Goal: Transaction & Acquisition: Purchase product/service

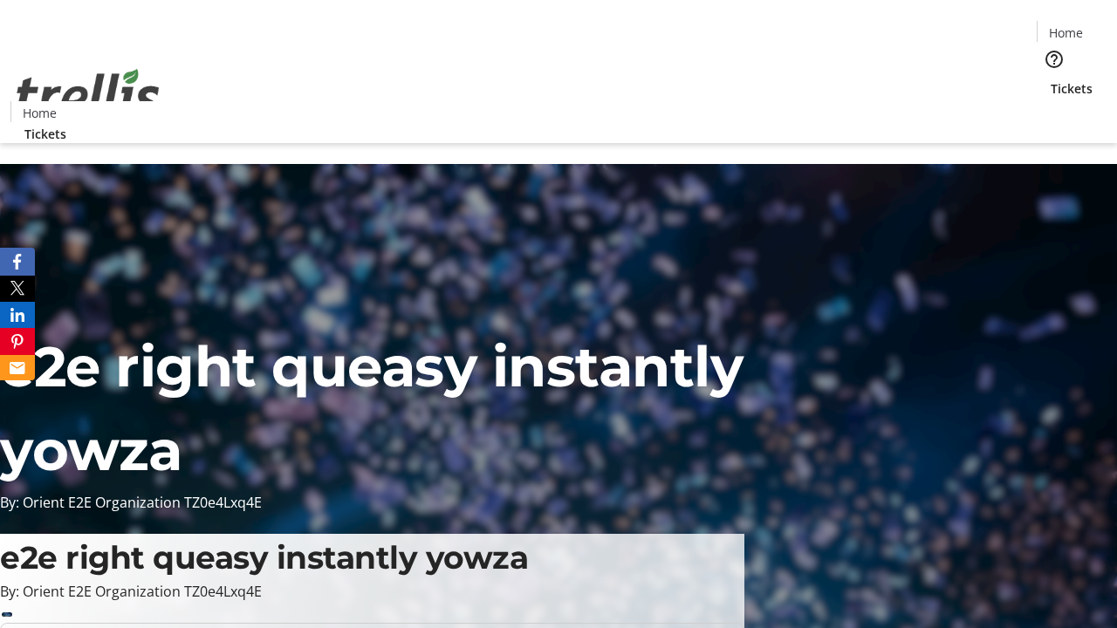
click at [1050, 79] on span "Tickets" at bounding box center [1071, 88] width 42 height 18
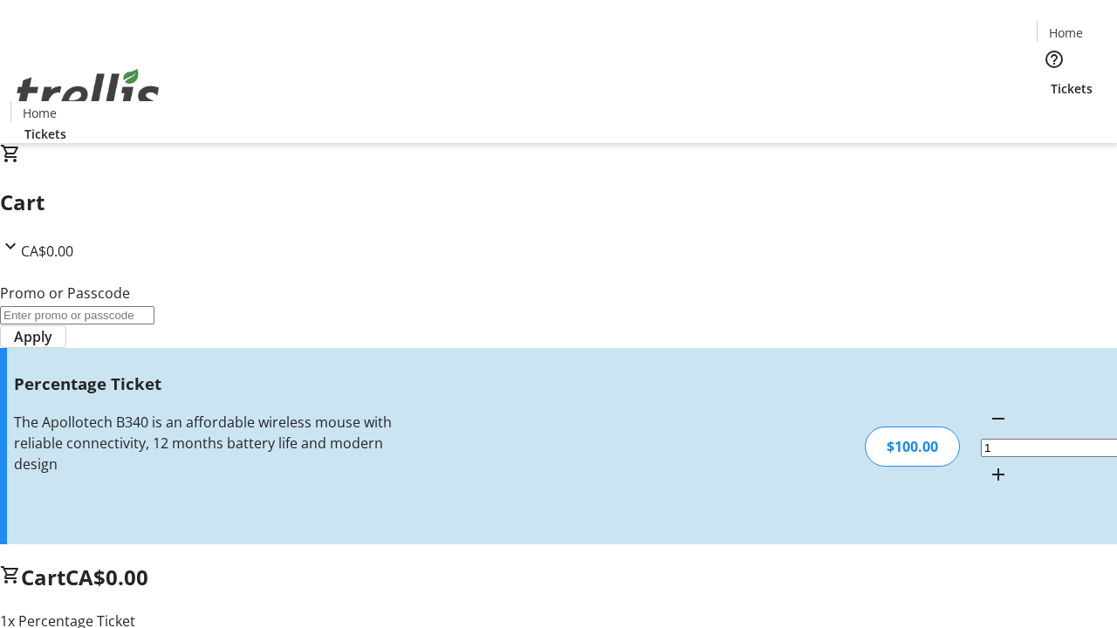
type input "BAR"
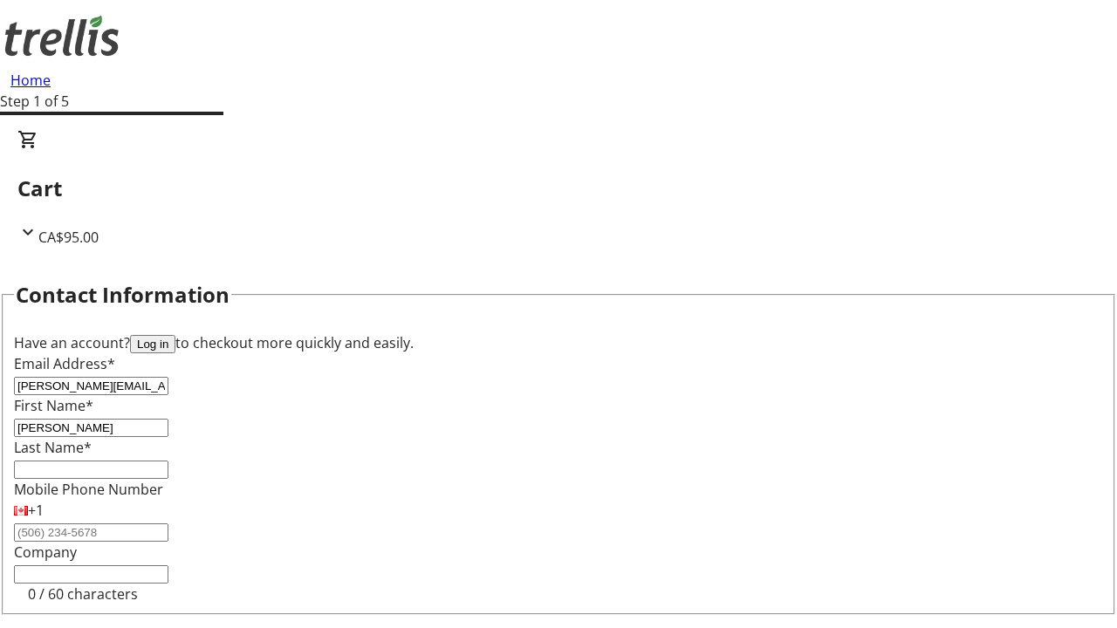
type input "[PERSON_NAME]"
type input "Torp"
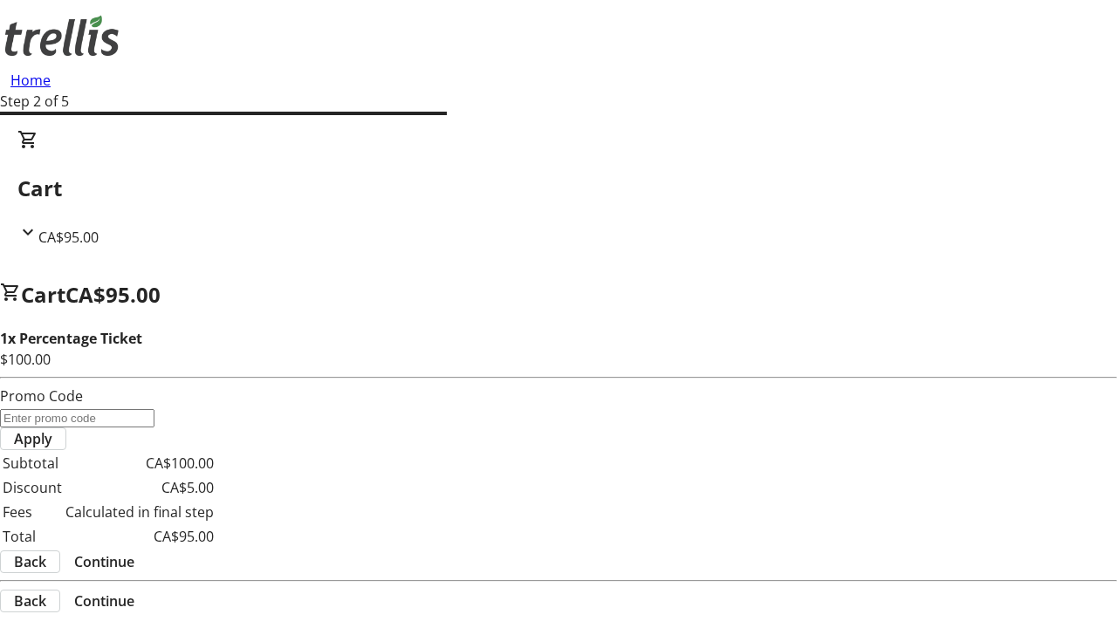
click at [134, 551] on span "Continue" at bounding box center [104, 561] width 60 height 21
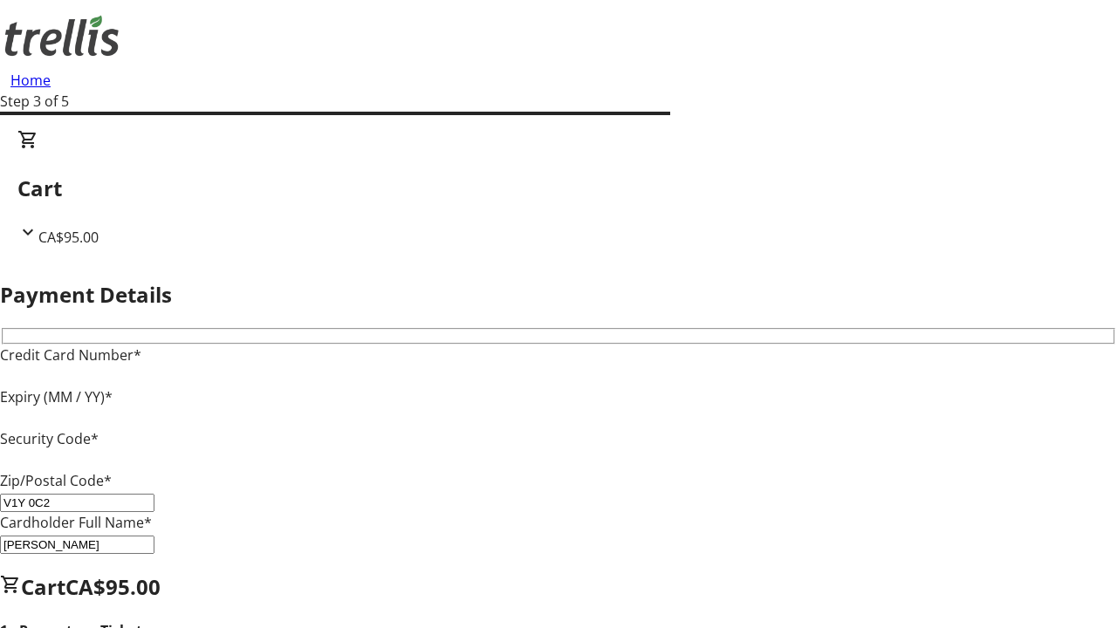
type input "V1Y 0C2"
